Goal: Task Accomplishment & Management: Manage account settings

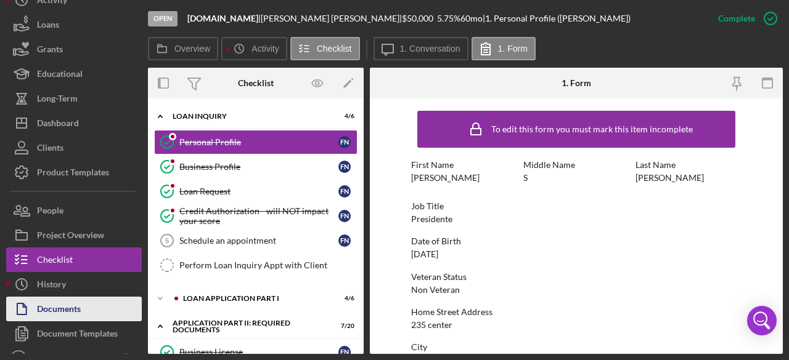
scroll to position [59, 0]
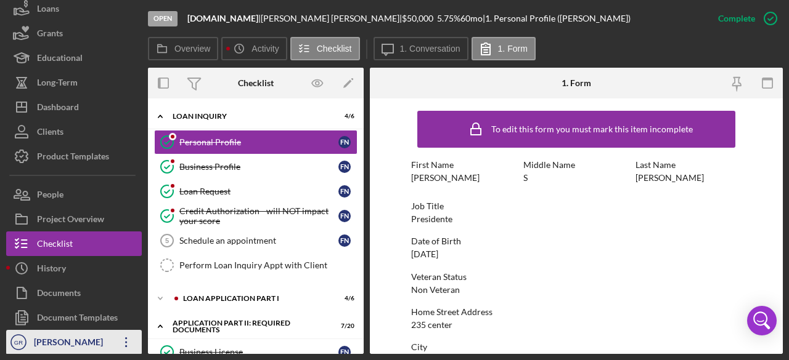
click at [49, 351] on div "[PERSON_NAME]" at bounding box center [71, 344] width 80 height 28
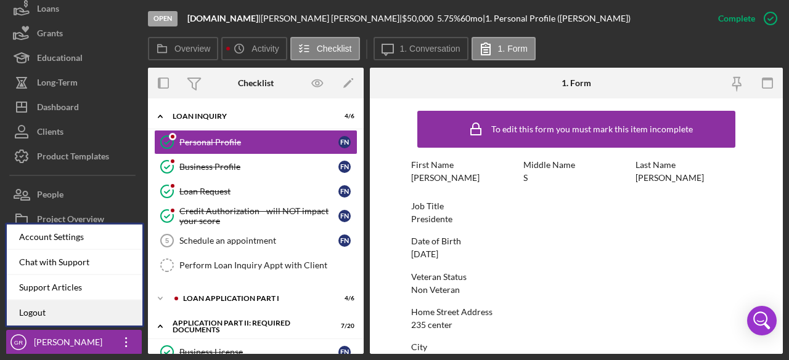
click at [67, 315] on link "Logout" at bounding box center [75, 313] width 136 height 25
